Goal: Task Accomplishment & Management: Use online tool/utility

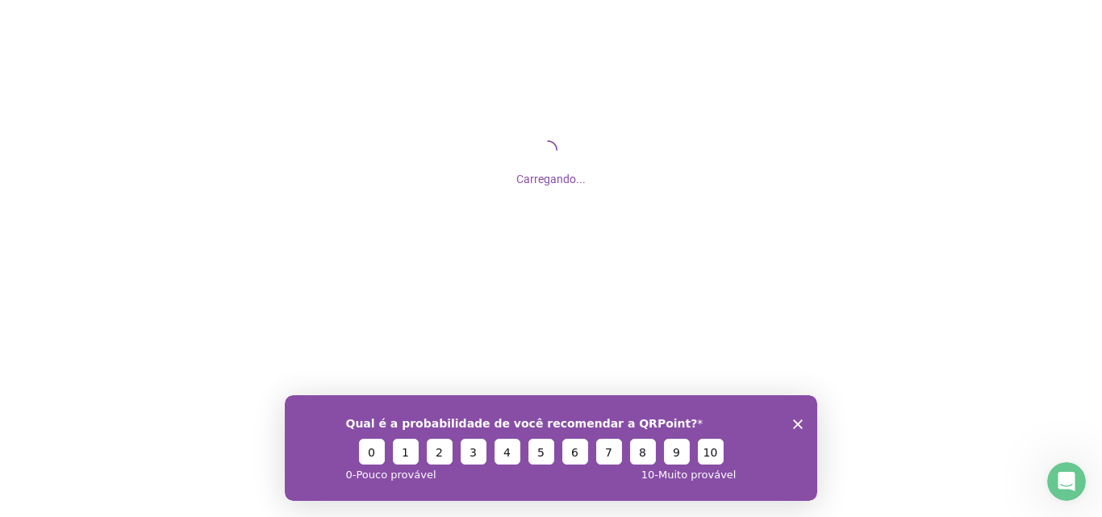
click at [797, 423] on polygon "Encerrar pesquisa" at bounding box center [798, 424] width 10 height 10
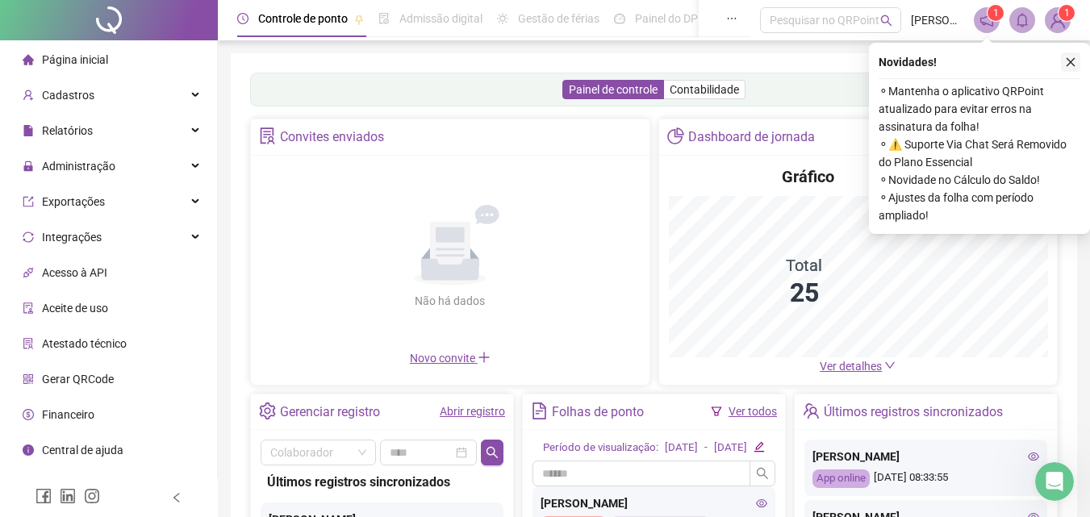
click at [1072, 65] on icon "close" at bounding box center [1070, 61] width 11 height 11
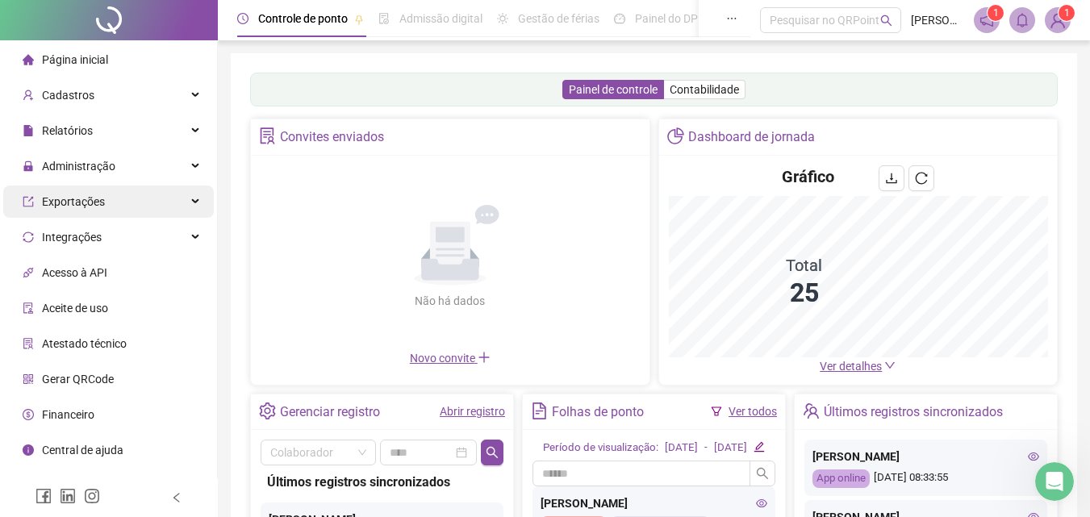
click at [90, 167] on span "Administração" at bounding box center [78, 166] width 73 height 13
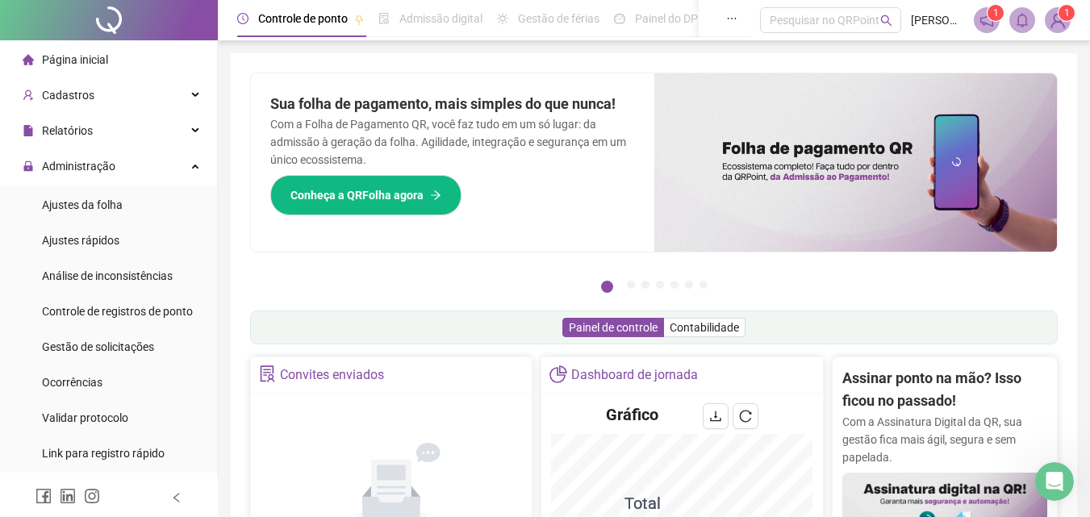
drag, startPoint x: 105, startPoint y: 210, endPoint x: 219, endPoint y: 237, distance: 117.8
click at [105, 211] on span "Ajustes da folha" at bounding box center [82, 205] width 81 height 13
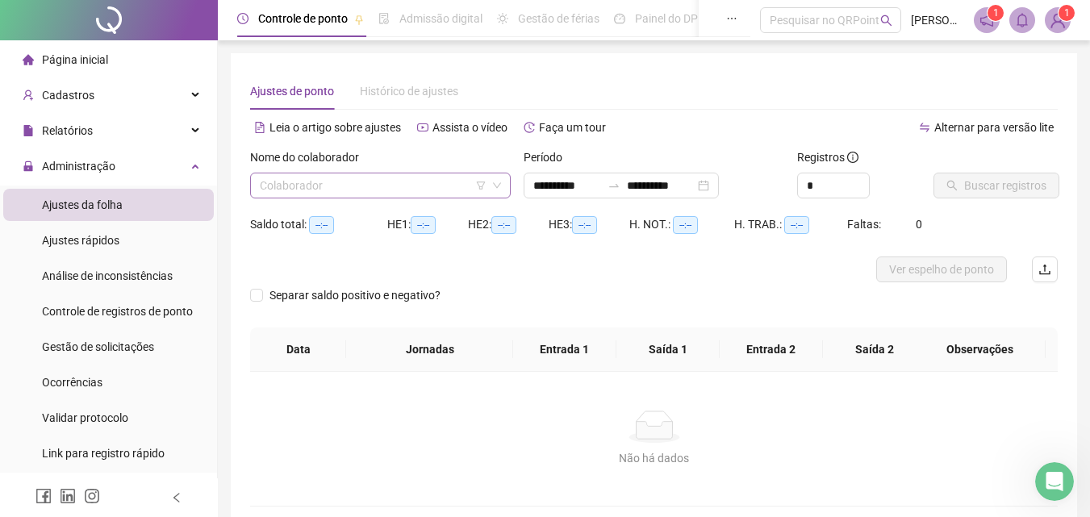
click at [357, 180] on input "search" at bounding box center [373, 185] width 227 height 24
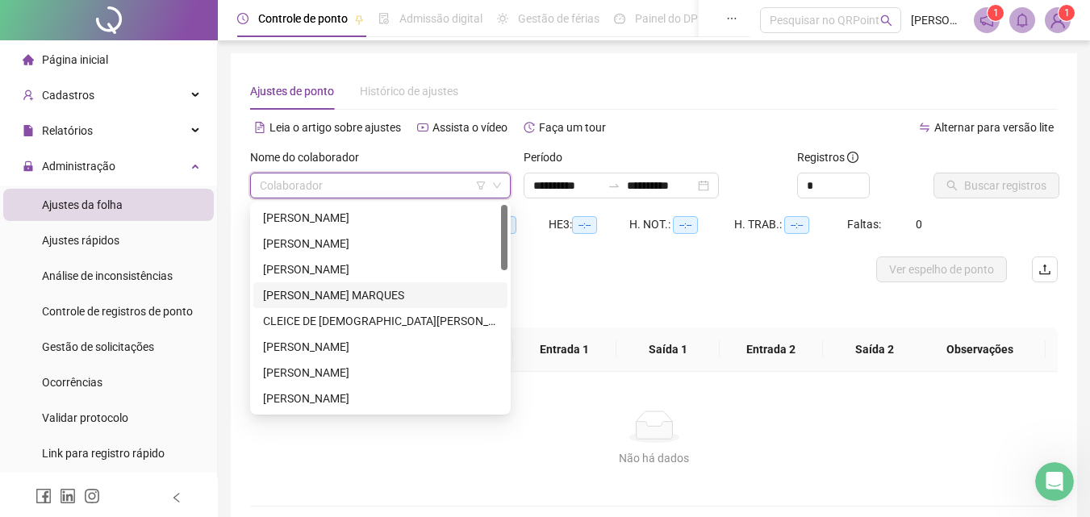
click at [321, 295] on div "[PERSON_NAME] MARQUES" at bounding box center [380, 295] width 235 height 18
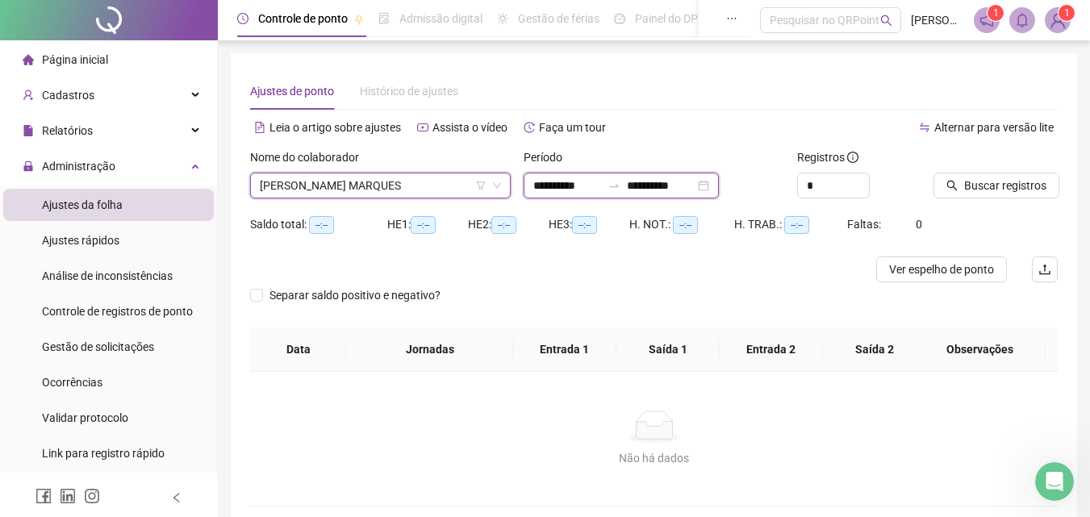
click at [647, 186] on input "**********" at bounding box center [661, 186] width 68 height 18
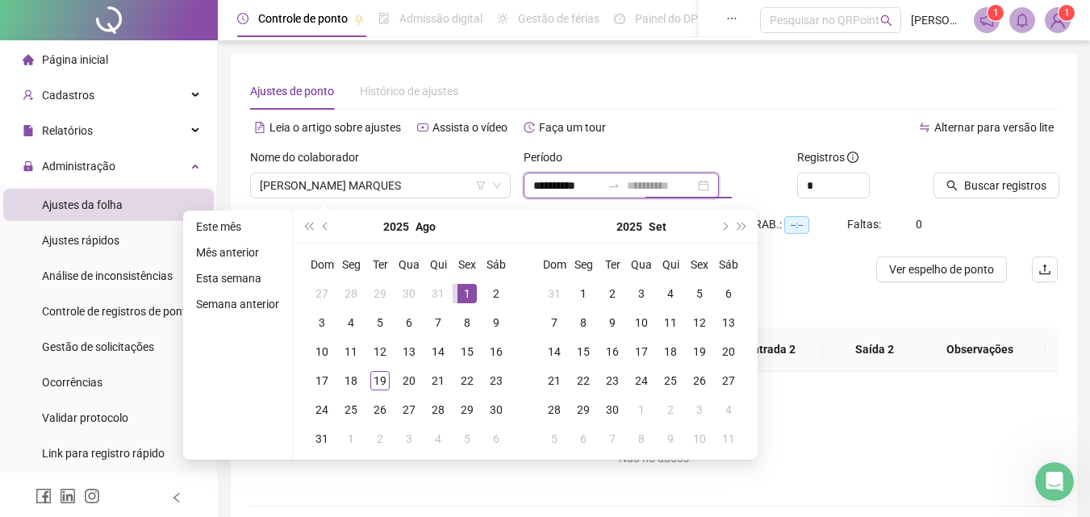
type input "**********"
click at [463, 286] on div "1" at bounding box center [467, 293] width 19 height 19
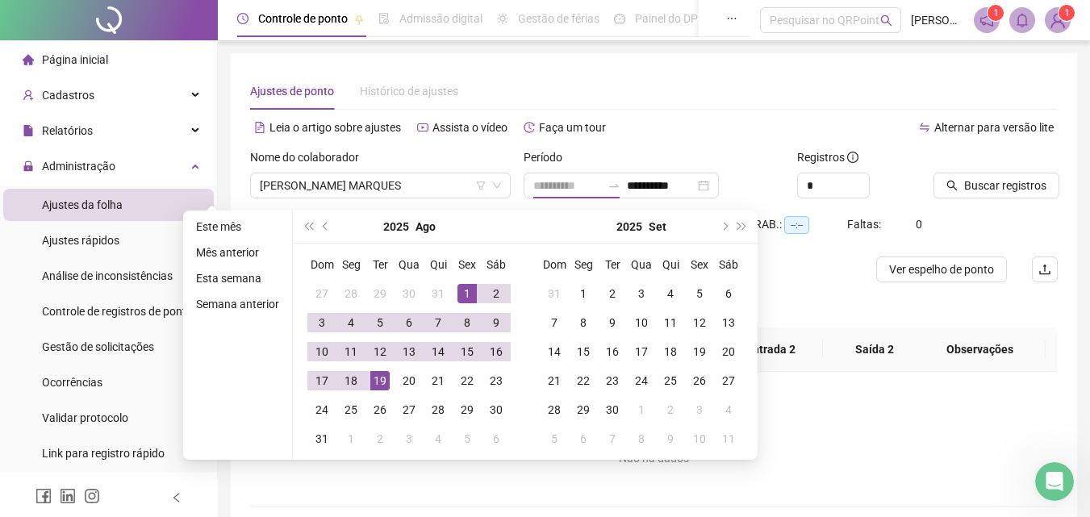
click at [383, 380] on div "19" at bounding box center [379, 380] width 19 height 19
type input "**********"
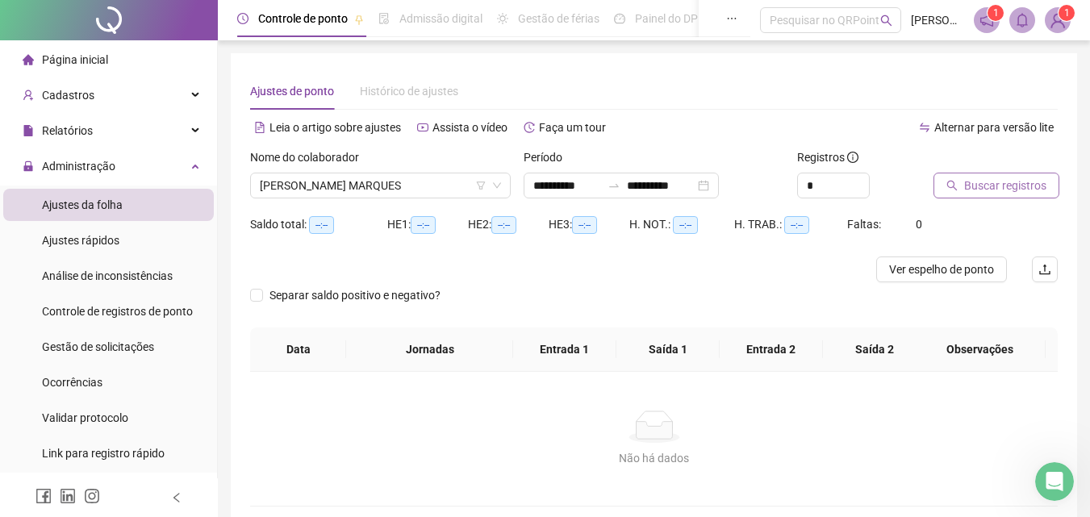
click at [971, 185] on span "Buscar registros" at bounding box center [1005, 186] width 82 height 18
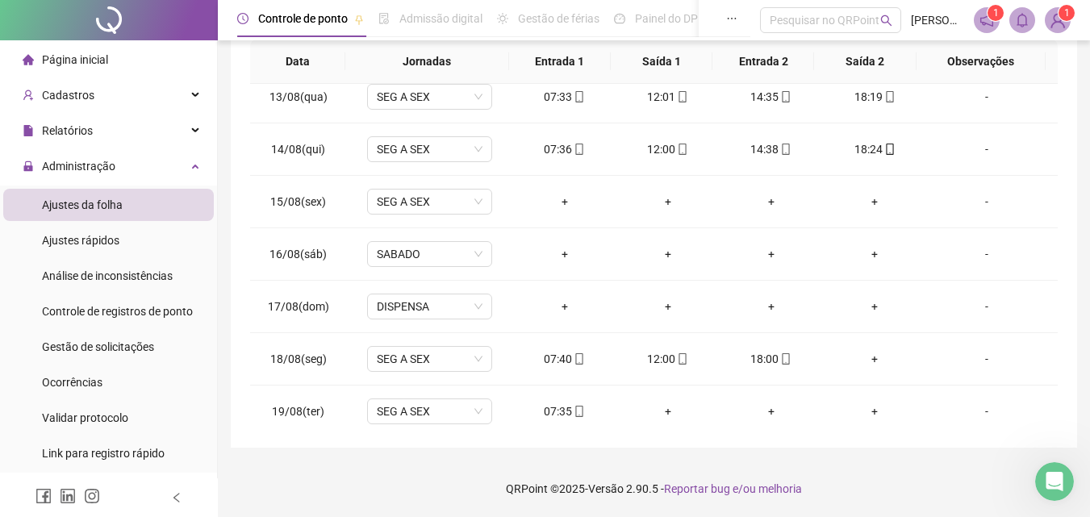
scroll to position [652, 0]
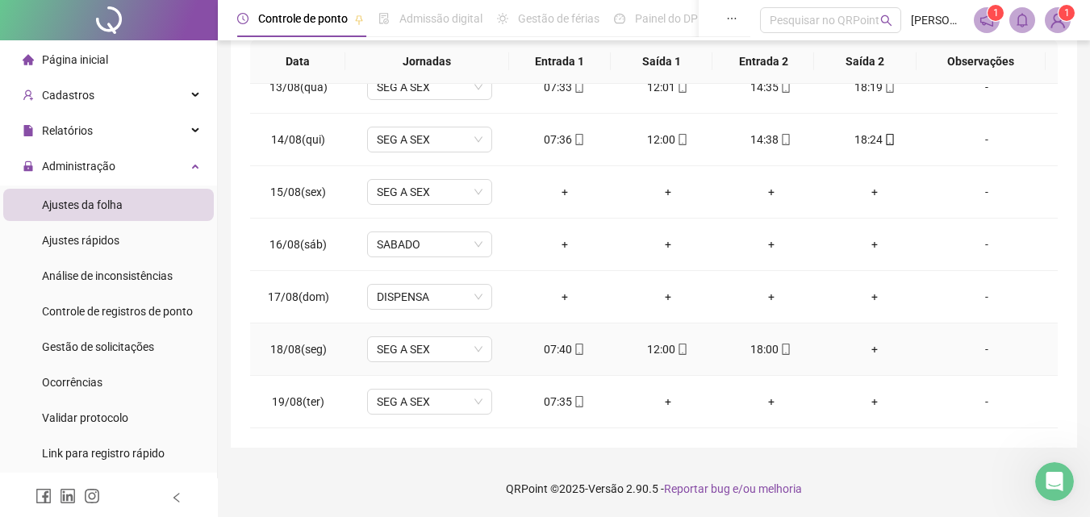
click at [862, 351] on div "+" at bounding box center [874, 350] width 77 height 18
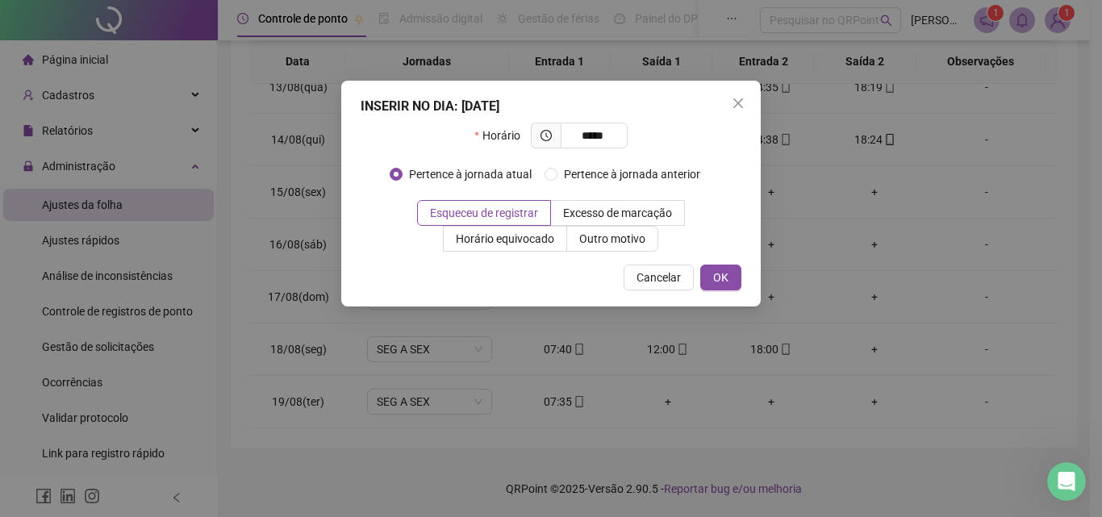
type input "*****"
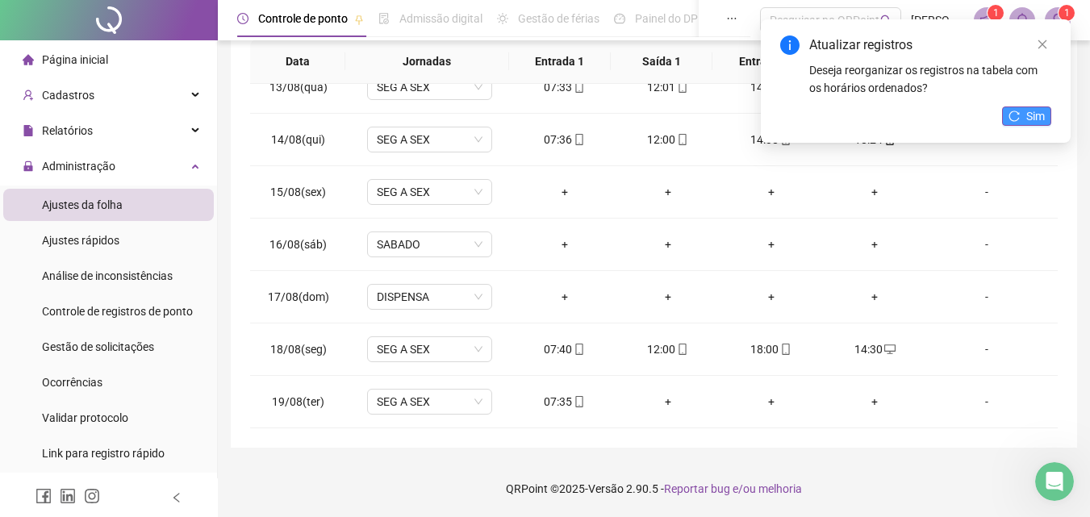
click at [1023, 110] on button "Sim" at bounding box center [1026, 116] width 49 height 19
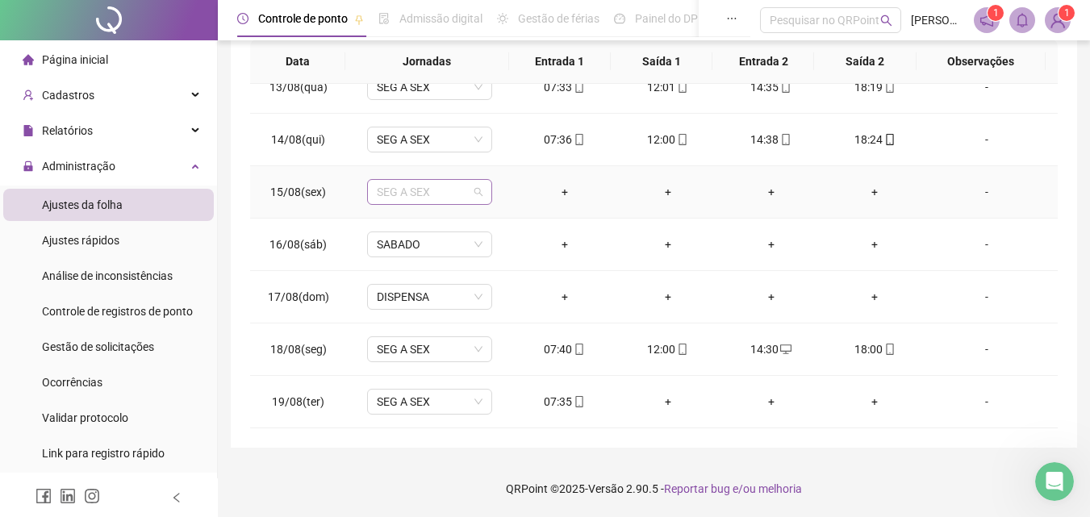
click at [441, 193] on span "SEG A SEX" at bounding box center [430, 192] width 106 height 24
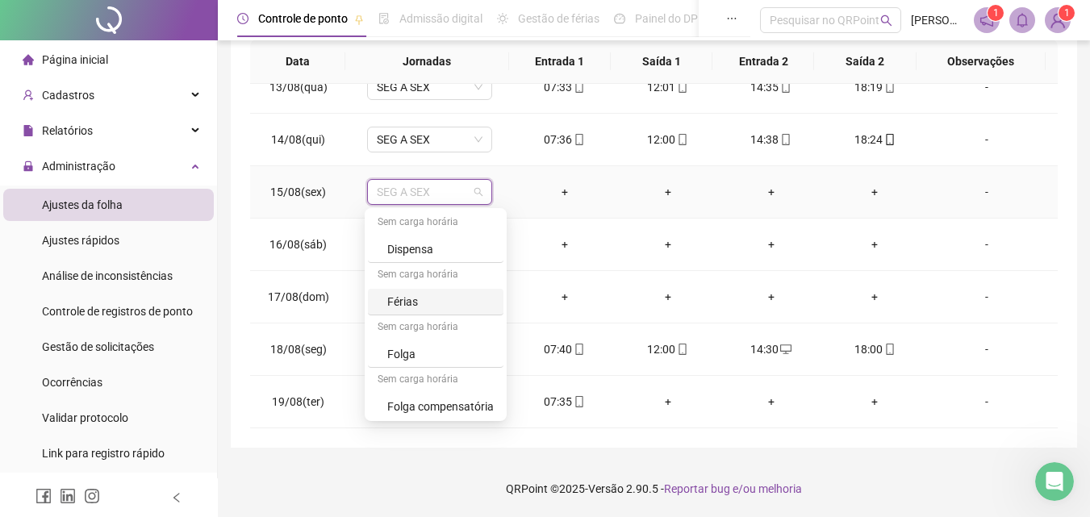
scroll to position [157, 0]
click at [409, 255] on div "Dispensa" at bounding box center [440, 251] width 107 height 18
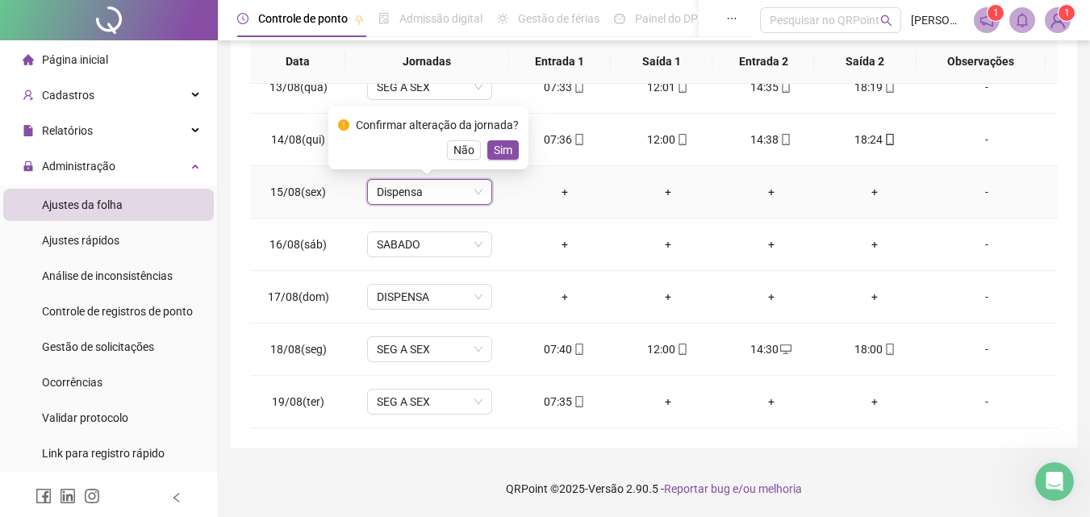
drag, startPoint x: 505, startPoint y: 157, endPoint x: 500, endPoint y: 141, distance: 16.1
click at [505, 156] on span "Sim" at bounding box center [503, 150] width 19 height 18
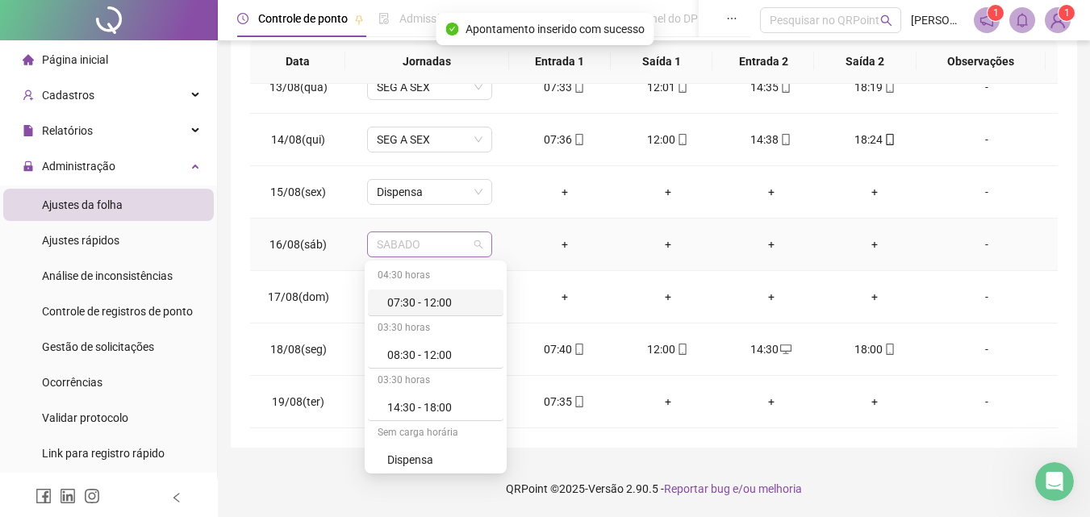
click at [424, 240] on span "SABADO" at bounding box center [430, 244] width 106 height 24
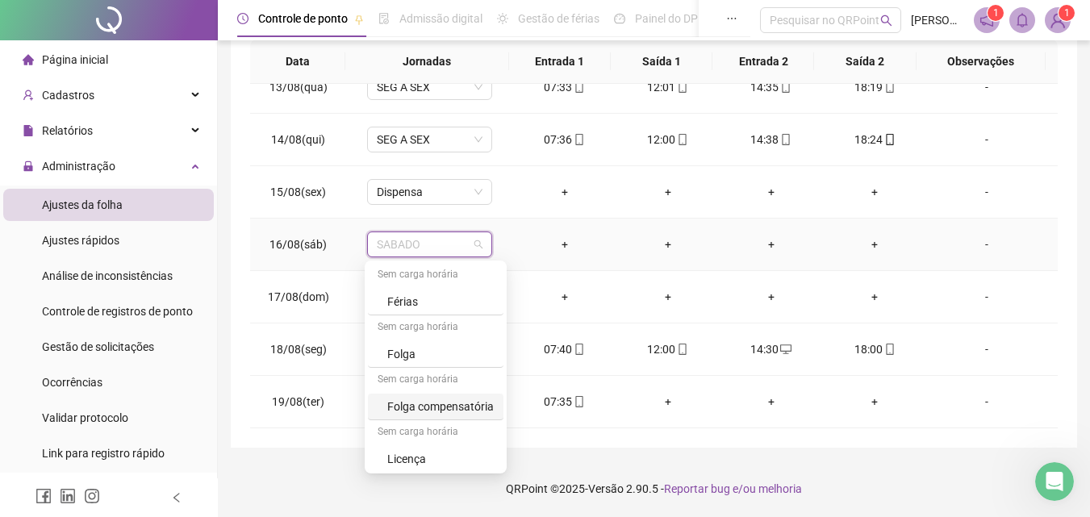
scroll to position [237, 0]
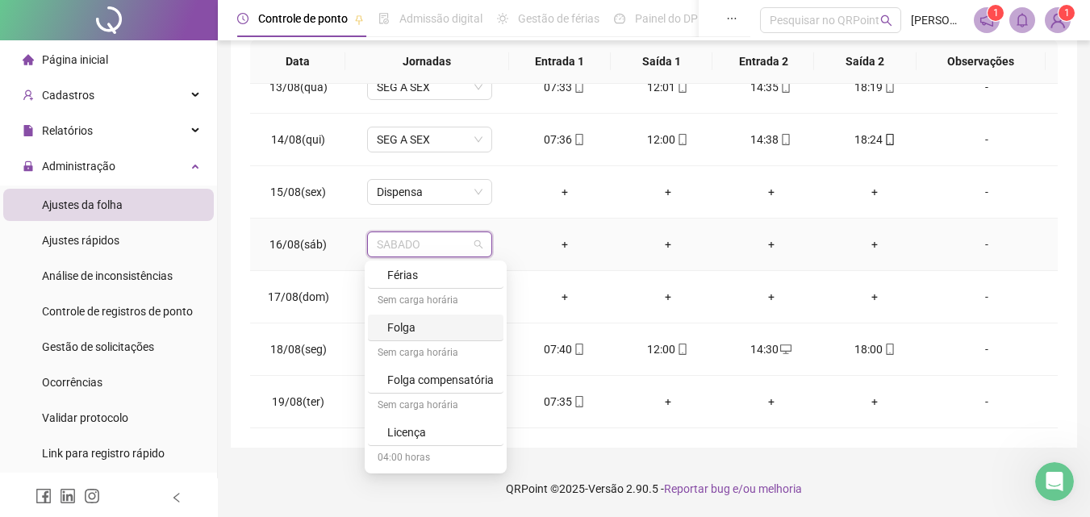
click at [398, 323] on div "Folga" at bounding box center [440, 328] width 107 height 18
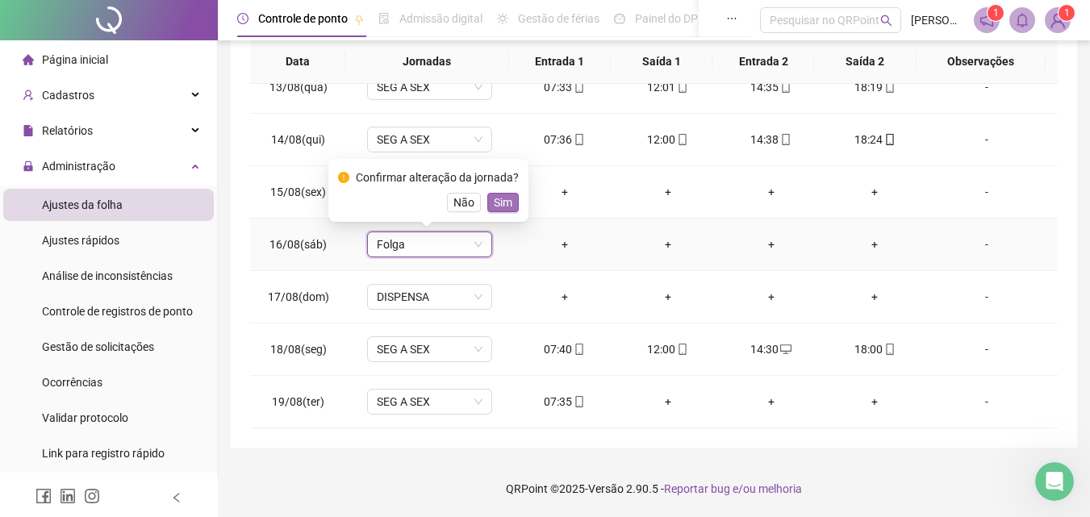
click at [507, 200] on span "Sim" at bounding box center [503, 203] width 19 height 18
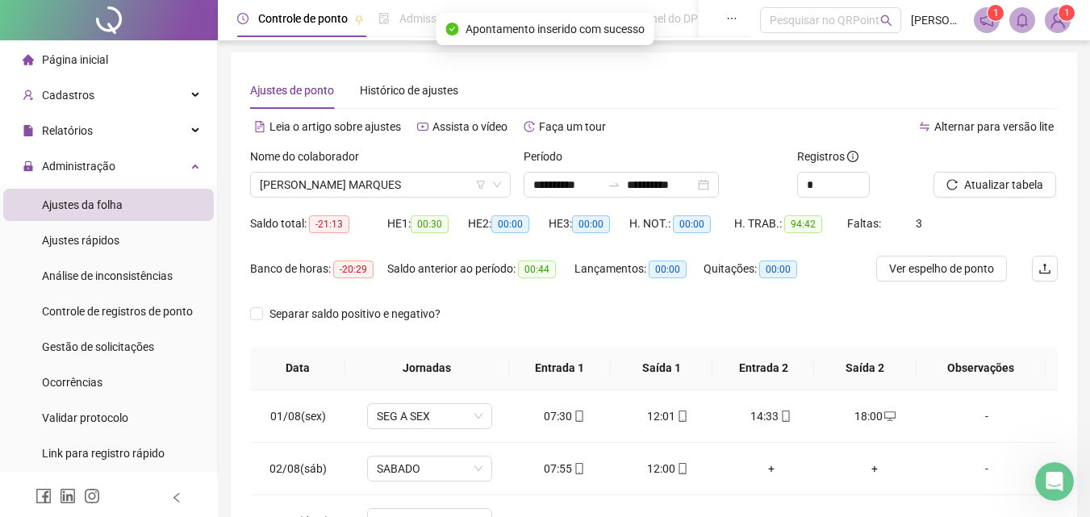
scroll to position [0, 0]
click at [982, 191] on span "Atualizar tabela" at bounding box center [1003, 186] width 79 height 18
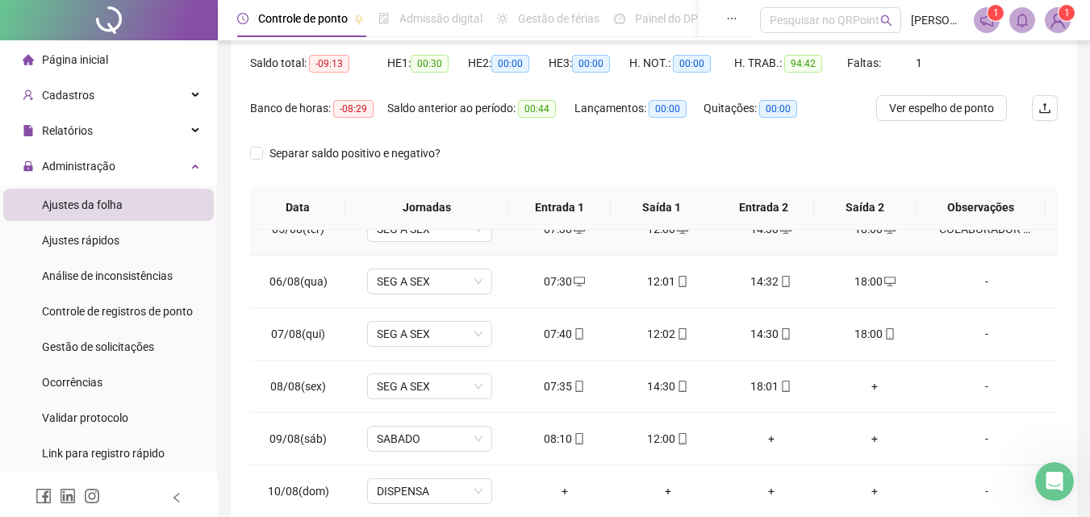
scroll to position [242, 0]
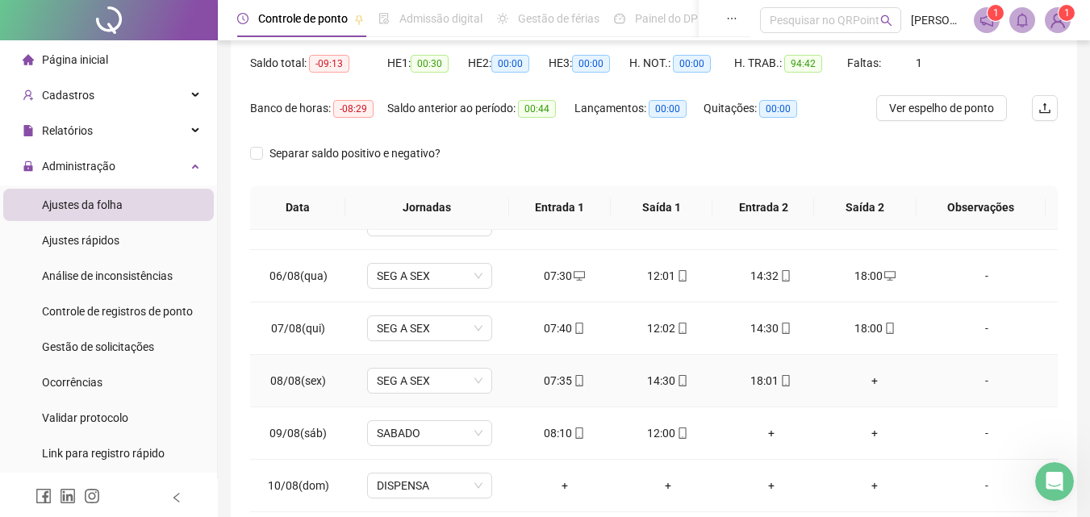
click at [845, 383] on div "+" at bounding box center [874, 381] width 77 height 18
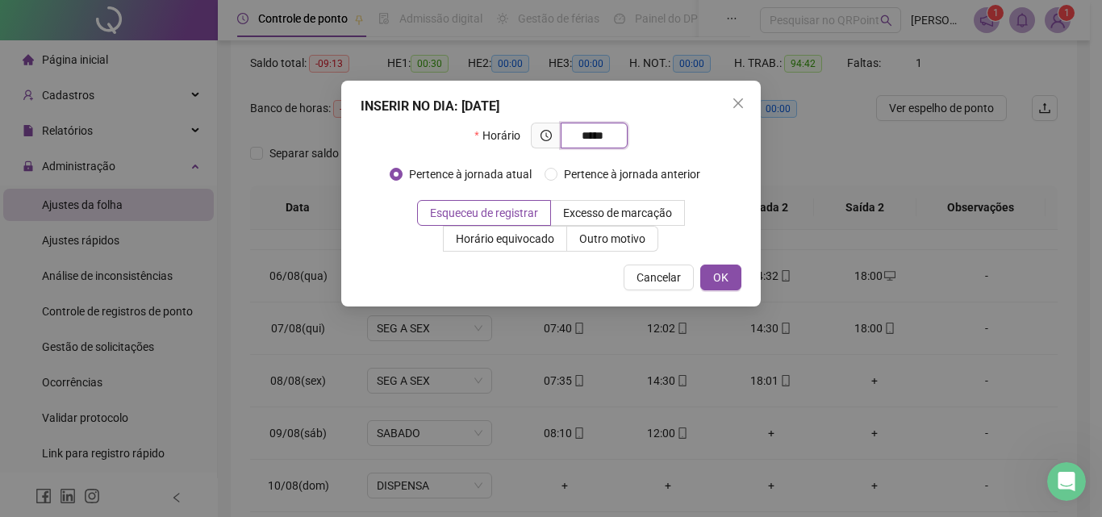
type input "*****"
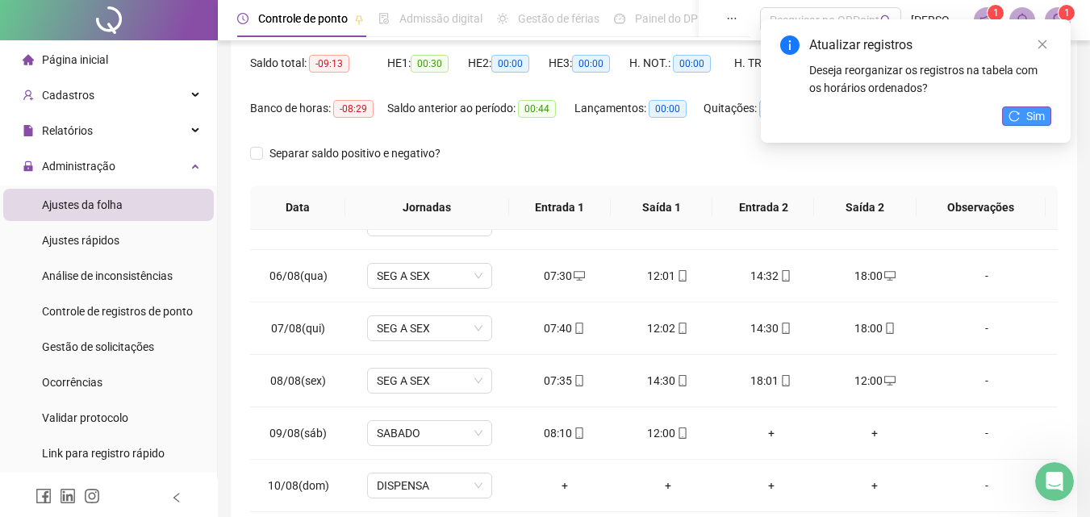
click at [1011, 107] on button "Sim" at bounding box center [1026, 116] width 49 height 19
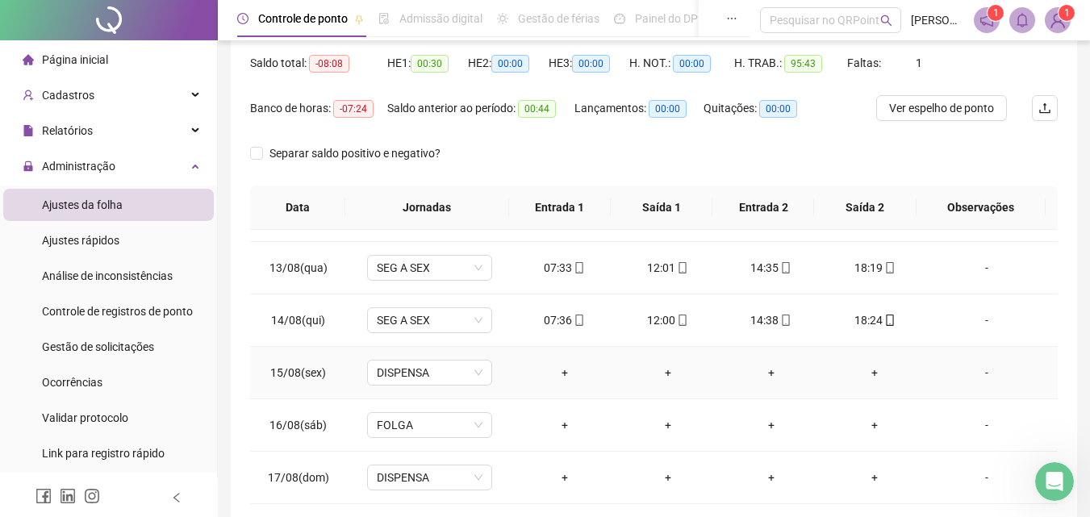
scroll to position [646, 0]
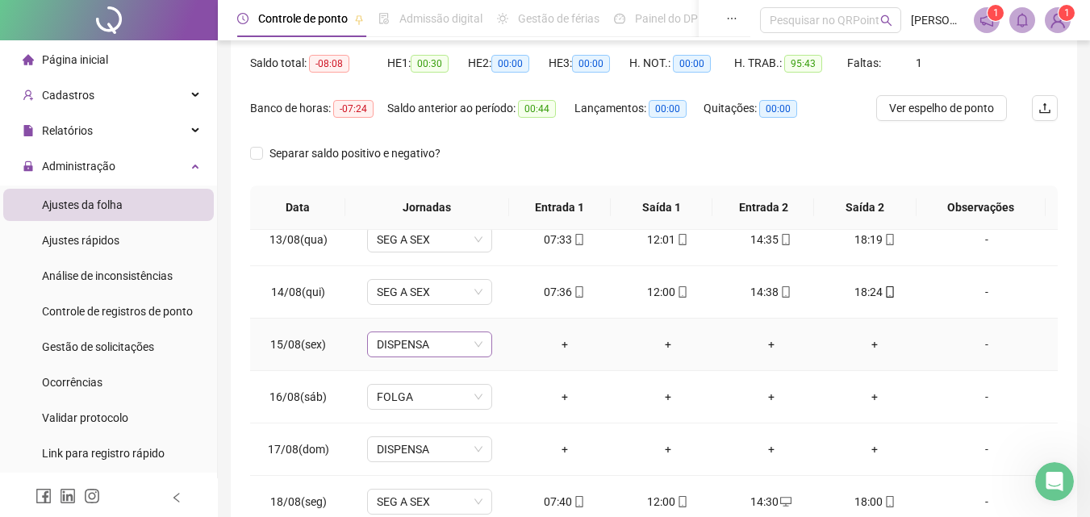
click at [422, 345] on span "DISPENSA" at bounding box center [430, 344] width 106 height 24
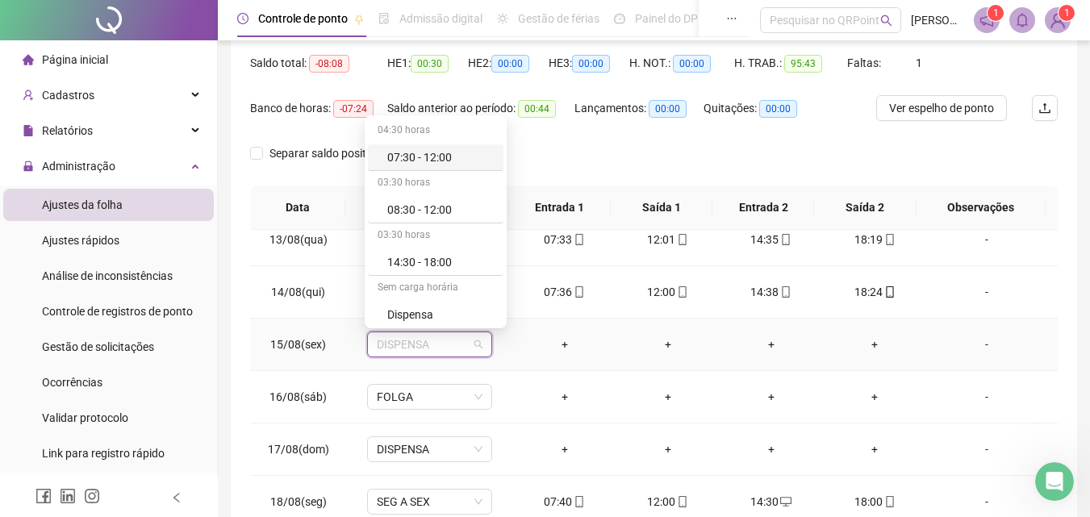
click at [429, 362] on td "DISPENSA" at bounding box center [429, 345] width 166 height 52
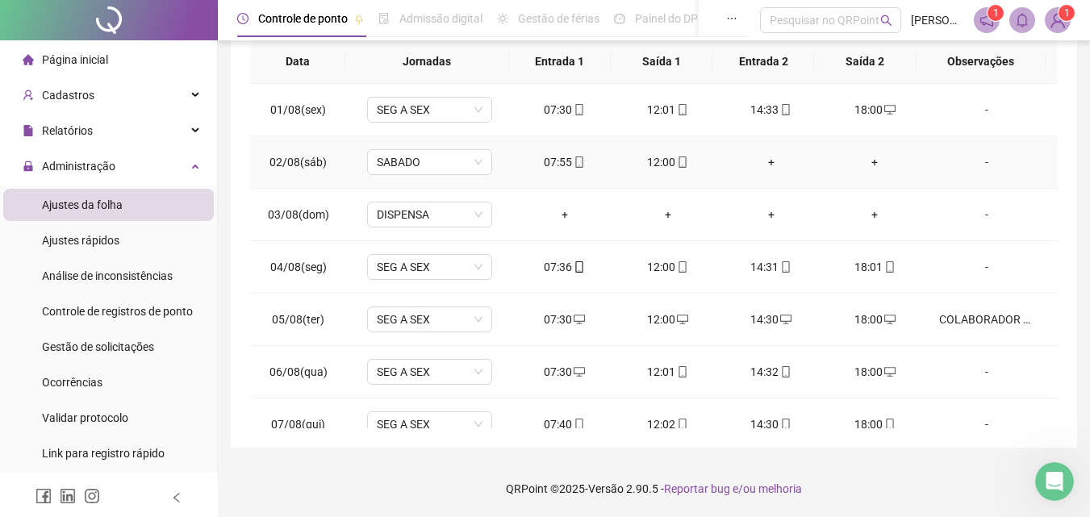
scroll to position [0, 0]
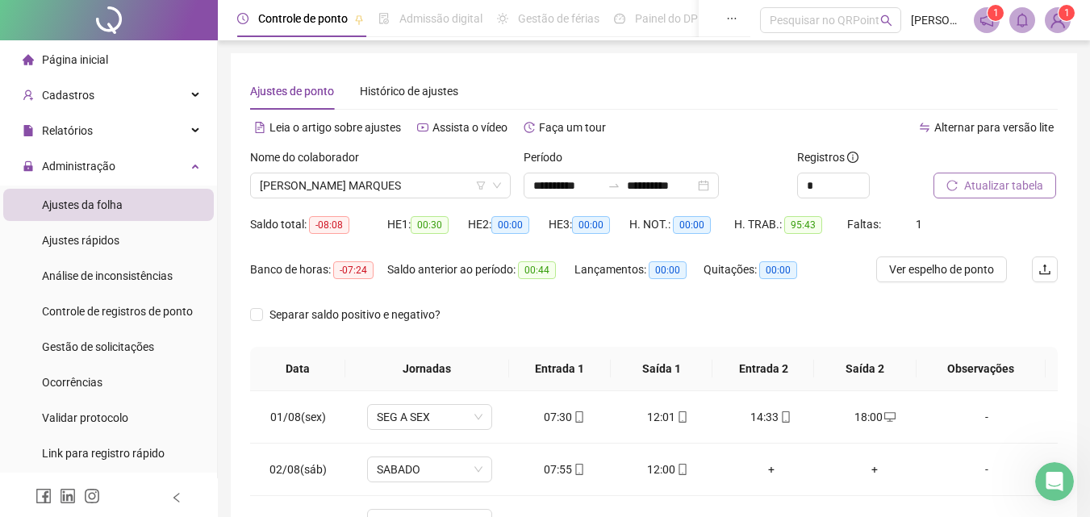
click at [991, 185] on span "Atualizar tabela" at bounding box center [1003, 186] width 79 height 18
click at [646, 182] on input "**********" at bounding box center [661, 186] width 68 height 18
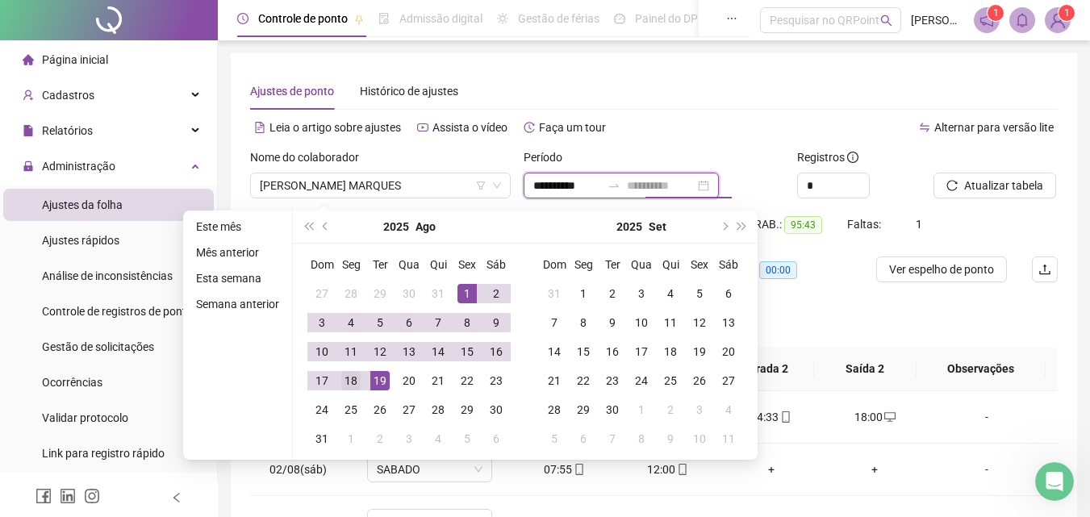
type input "**********"
click at [353, 377] on div "18" at bounding box center [350, 380] width 19 height 19
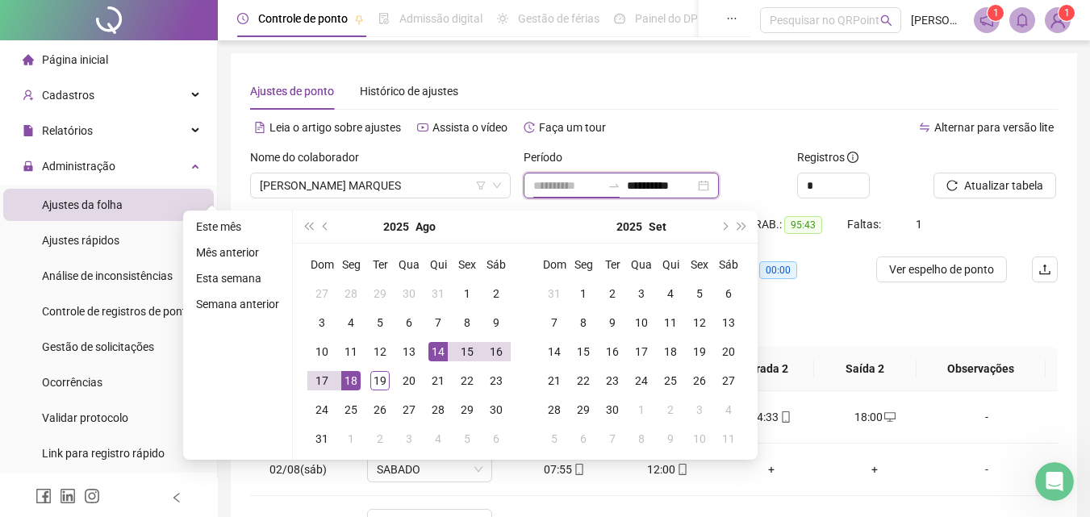
type input "**********"
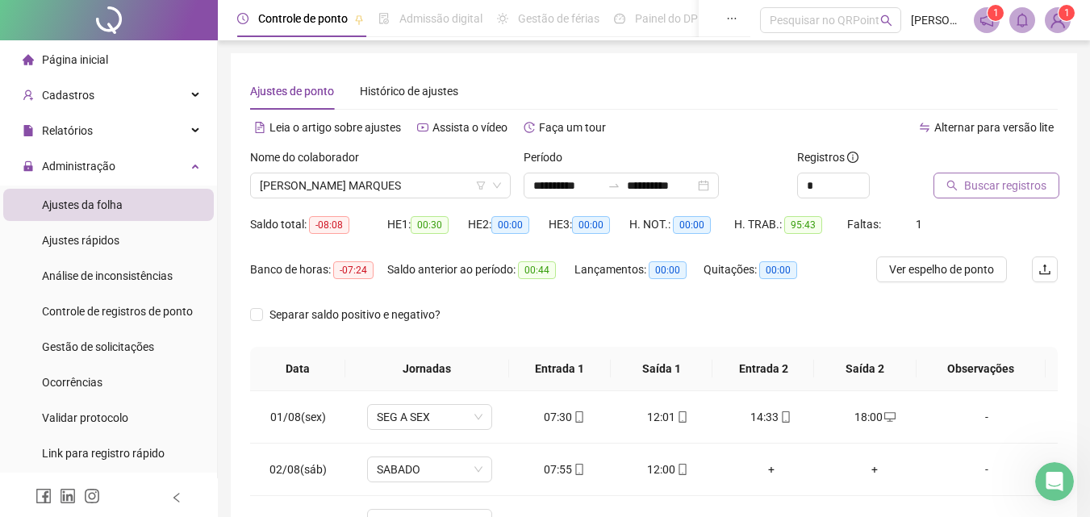
click at [977, 190] on span "Buscar registros" at bounding box center [1005, 186] width 82 height 18
click at [934, 173] on button "Atualizar tabela" at bounding box center [995, 186] width 123 height 26
